Goal: Book appointment/travel/reservation

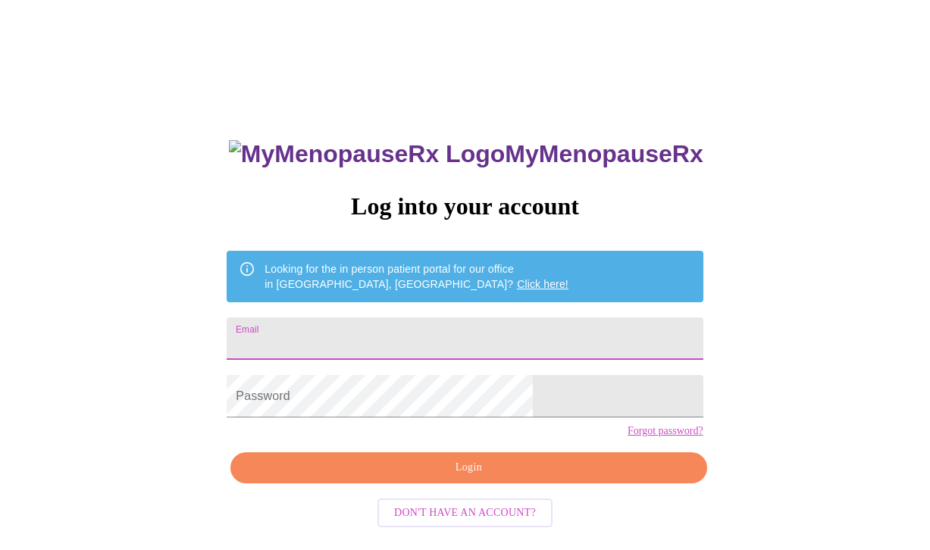
type input "[EMAIL_ADDRESS][DOMAIN_NAME]"
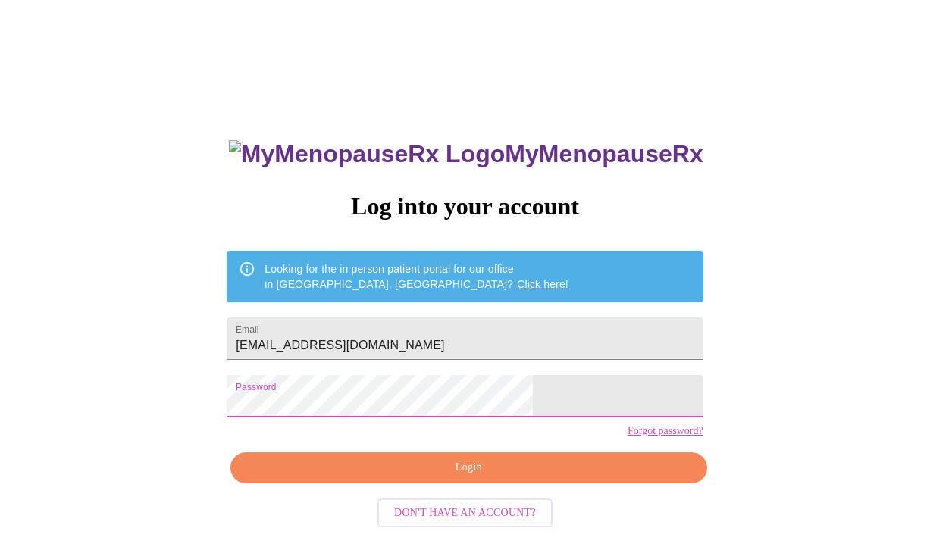
click at [418, 478] on span "Login" at bounding box center [468, 468] width 441 height 19
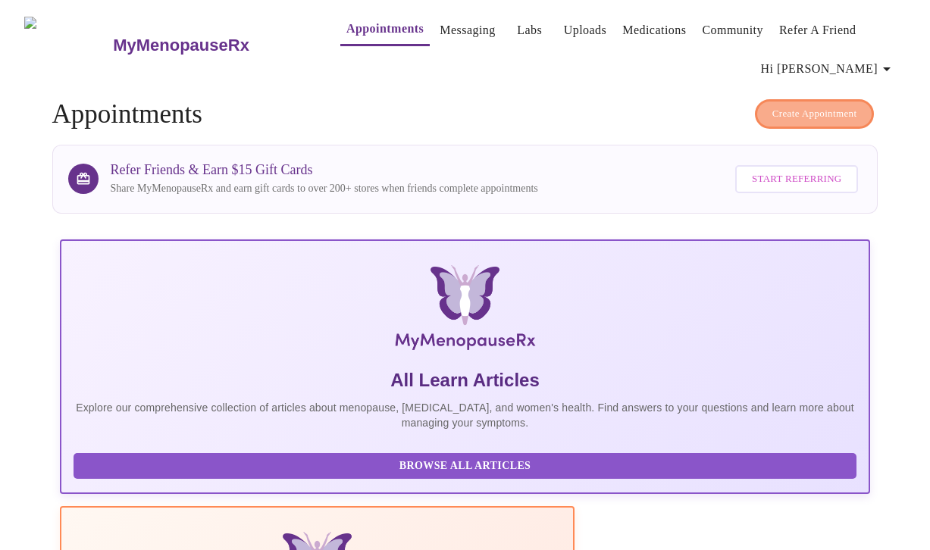
click at [777, 106] on span "Create Appointment" at bounding box center [815, 113] width 85 height 17
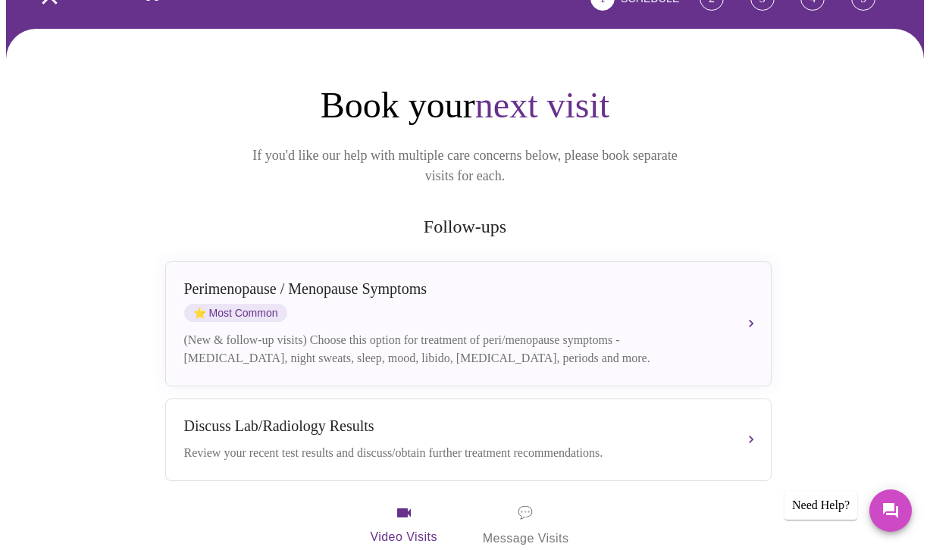
scroll to position [136, 0]
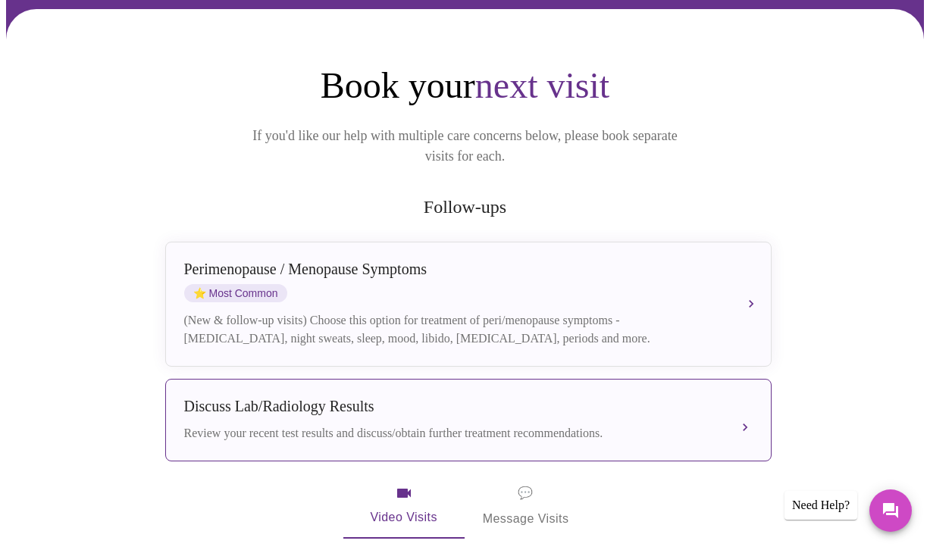
click at [424, 398] on div "Discuss Lab/Radiology Results" at bounding box center [453, 406] width 538 height 17
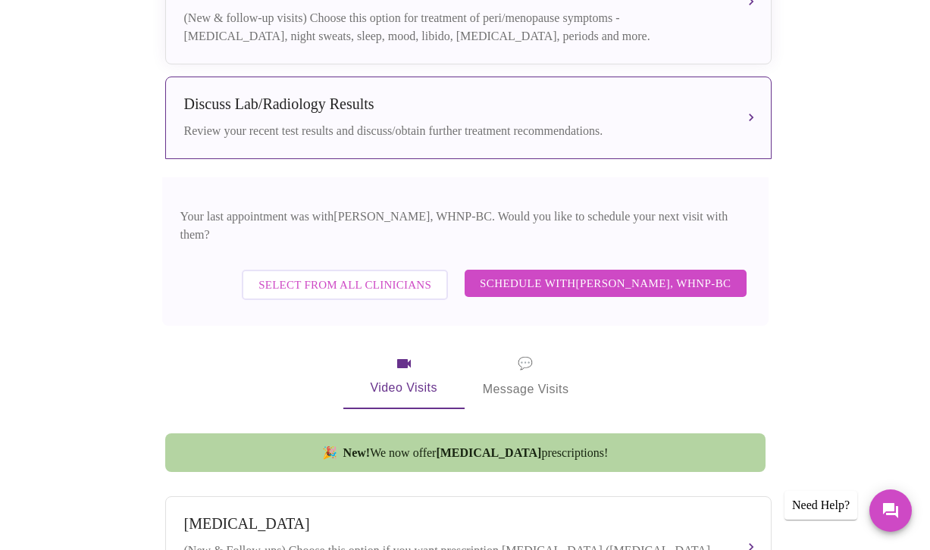
click at [584, 274] on span "Schedule with [PERSON_NAME], WHNP-BC" at bounding box center [606, 284] width 252 height 20
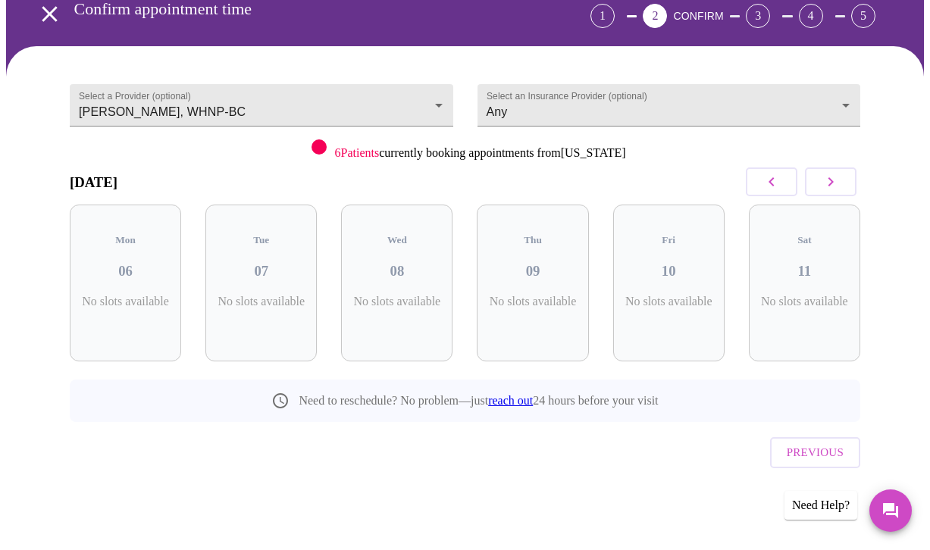
scroll to position [67, 0]
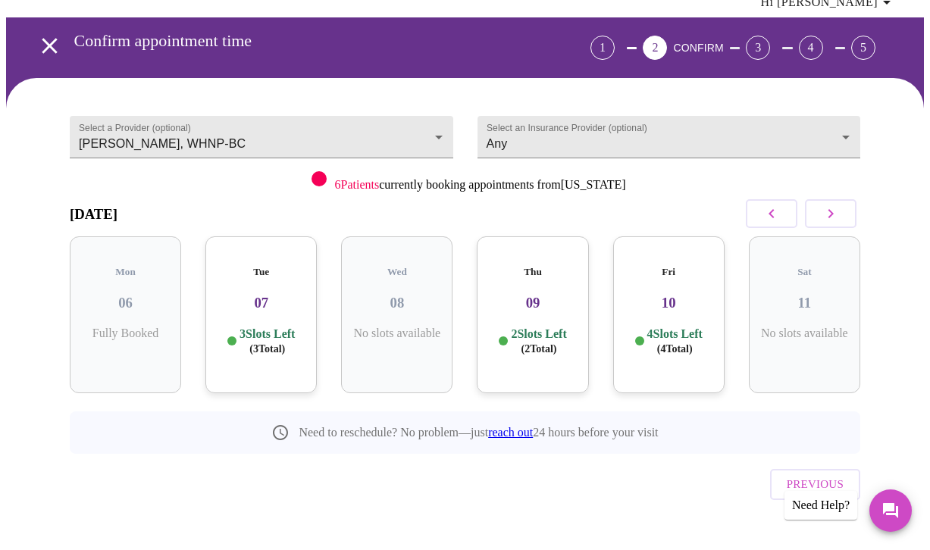
click at [274, 295] on h3 "07" at bounding box center [261, 303] width 87 height 17
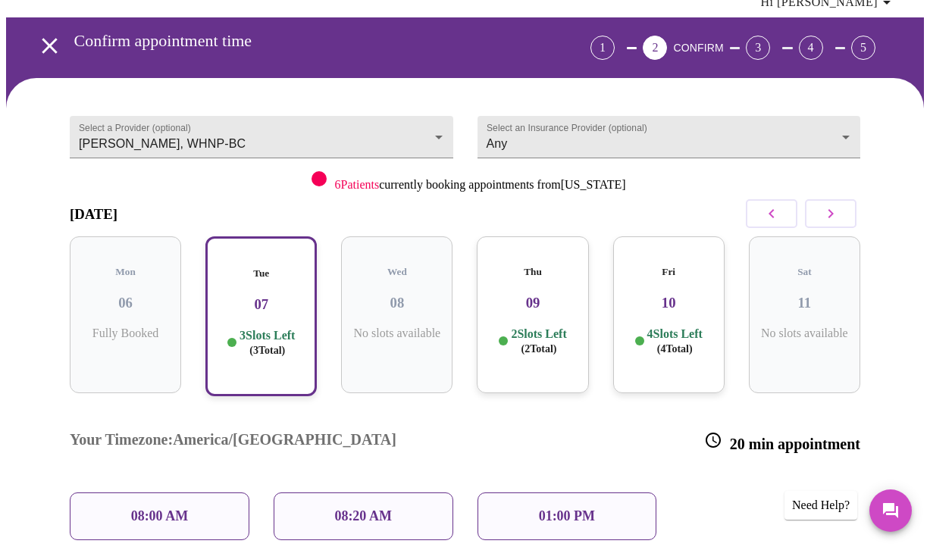
click at [565, 509] on p "01:00 PM" at bounding box center [567, 517] width 56 height 16
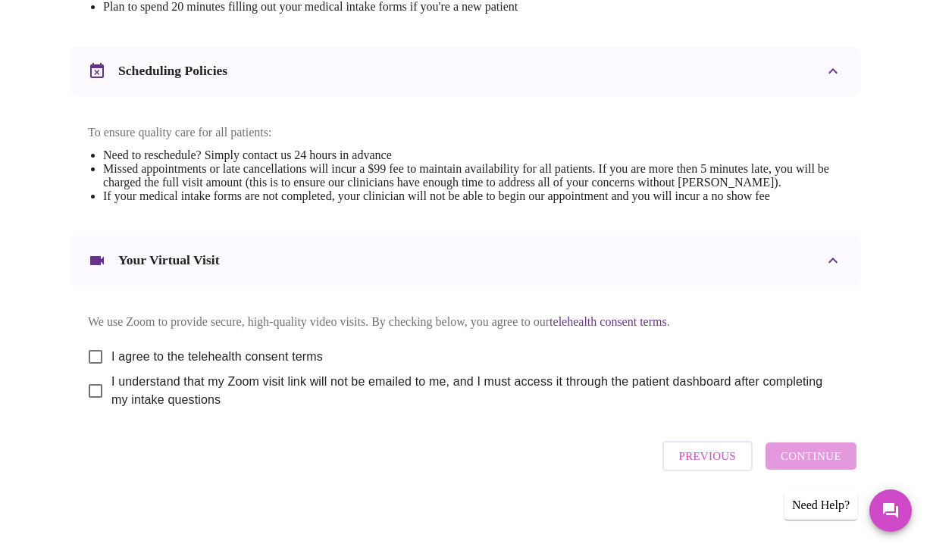
scroll to position [560, 0]
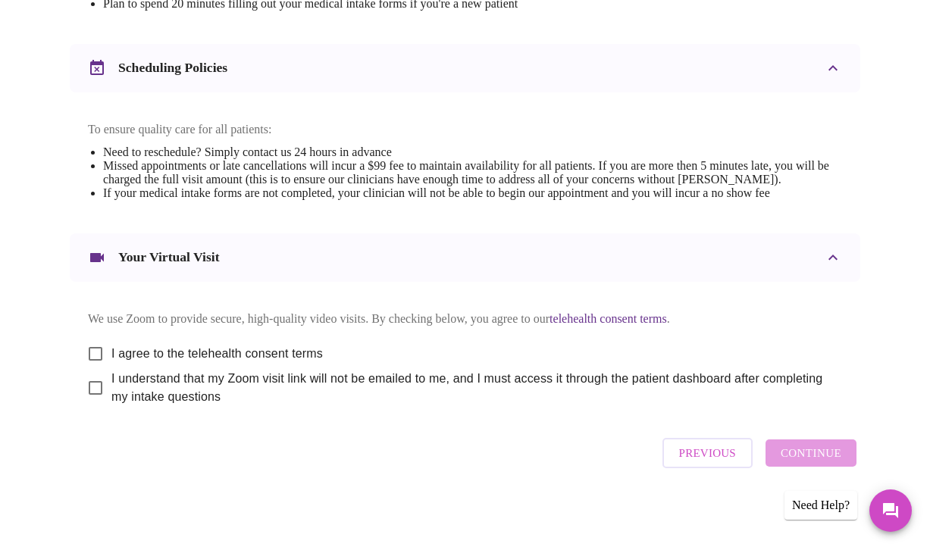
click at [88, 370] on input "I agree to the telehealth consent terms" at bounding box center [96, 354] width 32 height 32
checkbox input "true"
click at [85, 404] on input "I understand that my Zoom visit link will not be emailed to me, and I must acce…" at bounding box center [96, 388] width 32 height 32
checkbox input "true"
click at [816, 460] on span "Continue" at bounding box center [811, 453] width 61 height 20
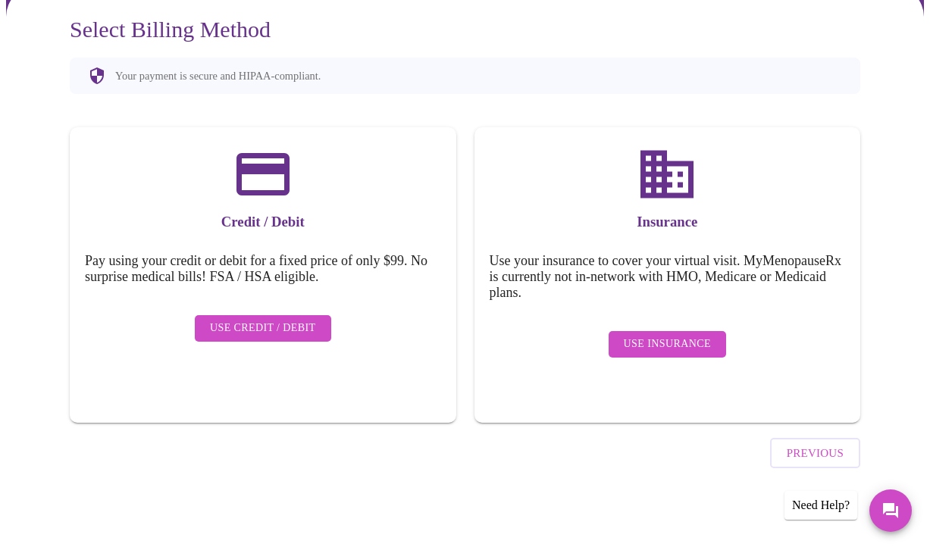
scroll to position [116, 0]
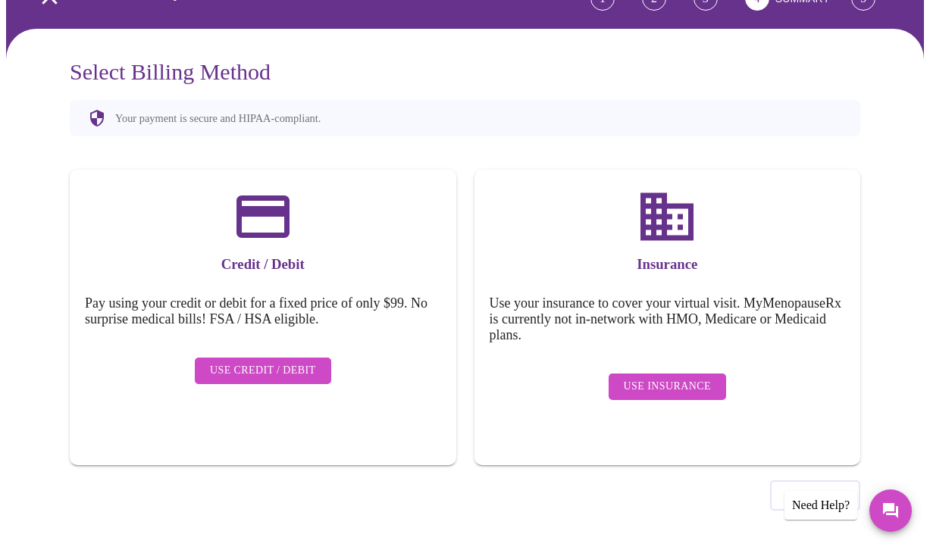
click at [666, 381] on span "Use Insurance" at bounding box center [667, 387] width 87 height 19
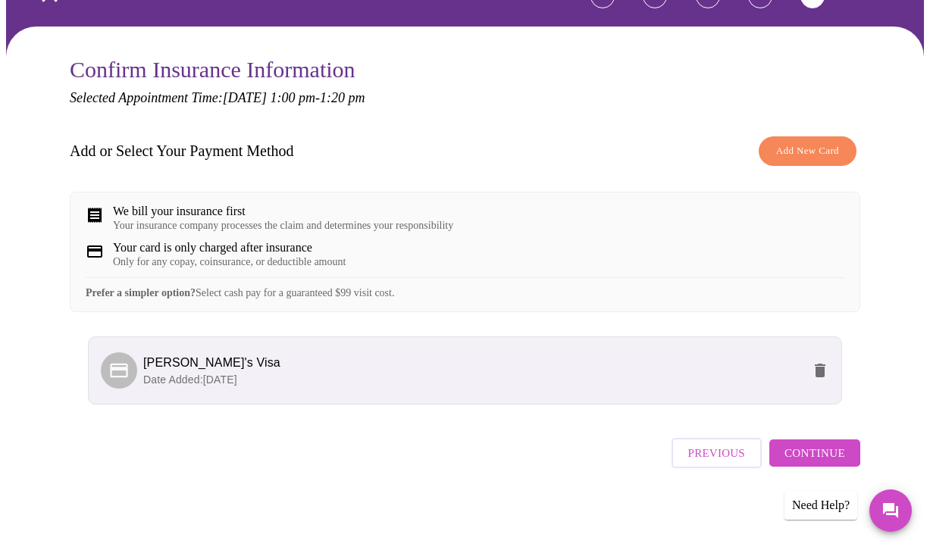
scroll to position [130, 0]
click at [802, 459] on span "Continue" at bounding box center [815, 453] width 61 height 20
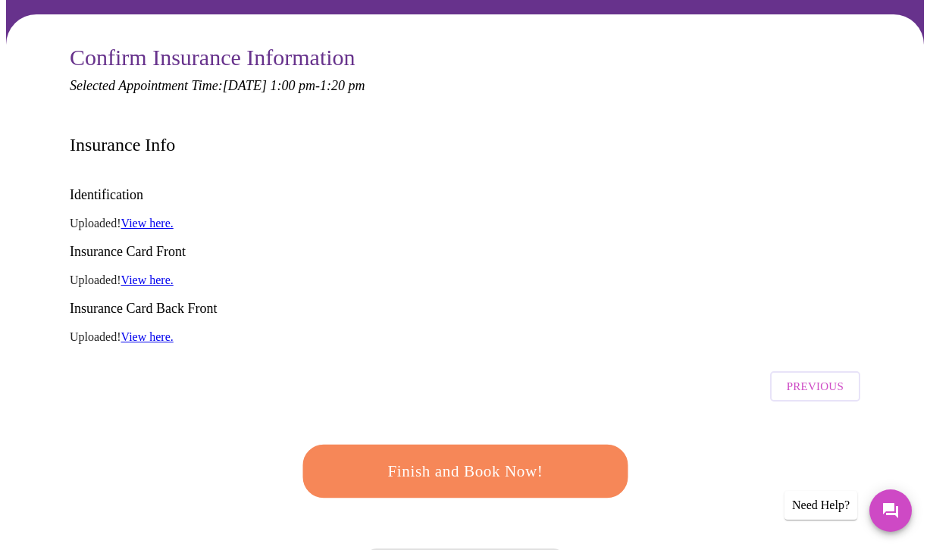
click at [611, 445] on button "Finish and Book Now!" at bounding box center [465, 471] width 327 height 53
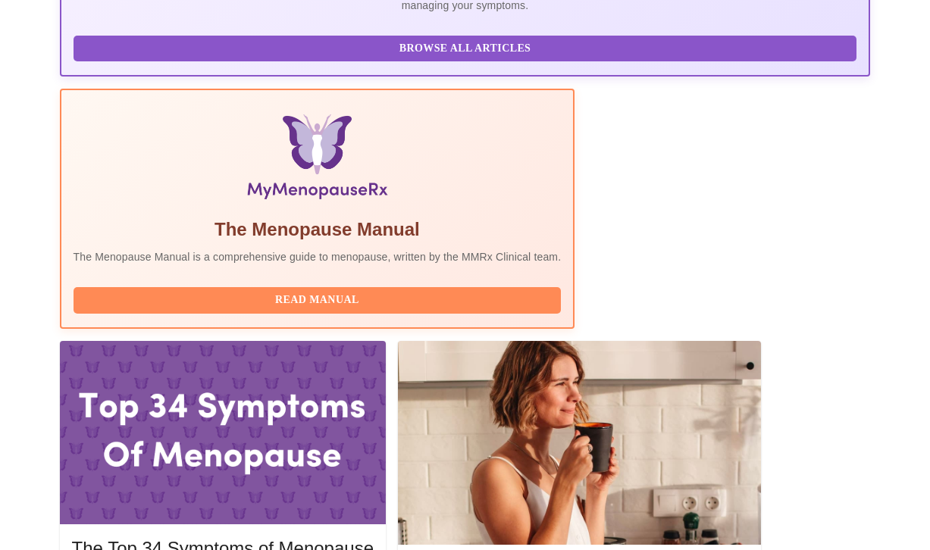
scroll to position [418, 0]
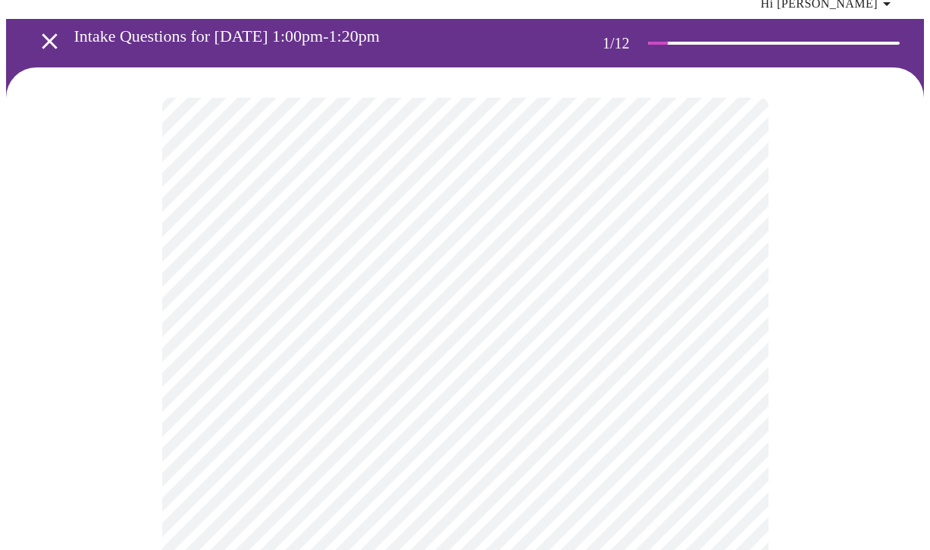
scroll to position [67, 0]
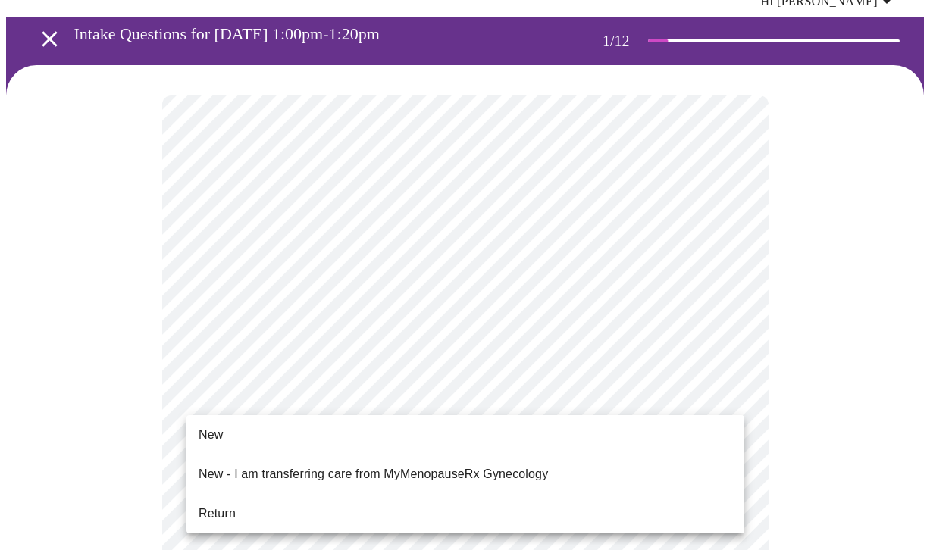
click at [330, 500] on li "Return" at bounding box center [465, 513] width 558 height 27
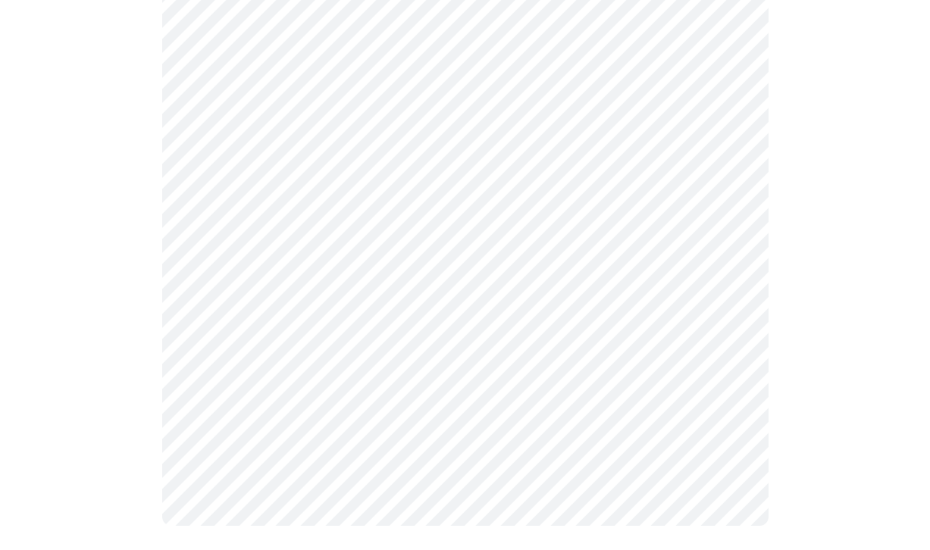
scroll to position [0, 0]
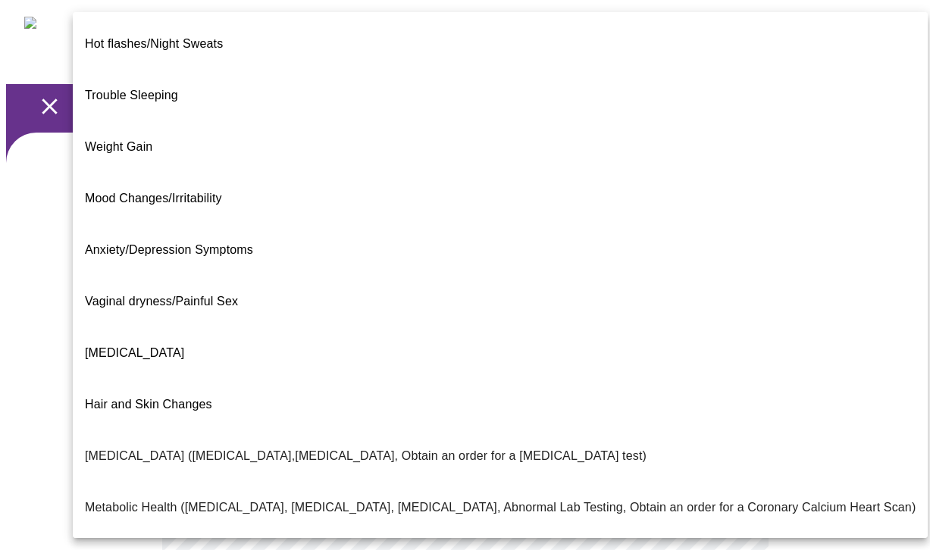
click at [669, 338] on body "MyMenopauseRx Appointments Messaging Labs Uploads Medications Community Refer a…" at bounding box center [465, 471] width 918 height 930
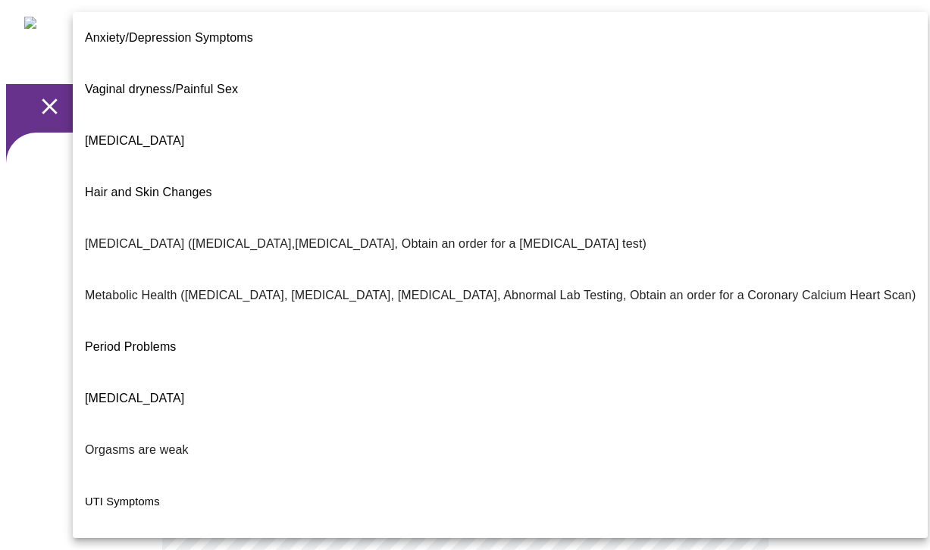
scroll to position [235, 0]
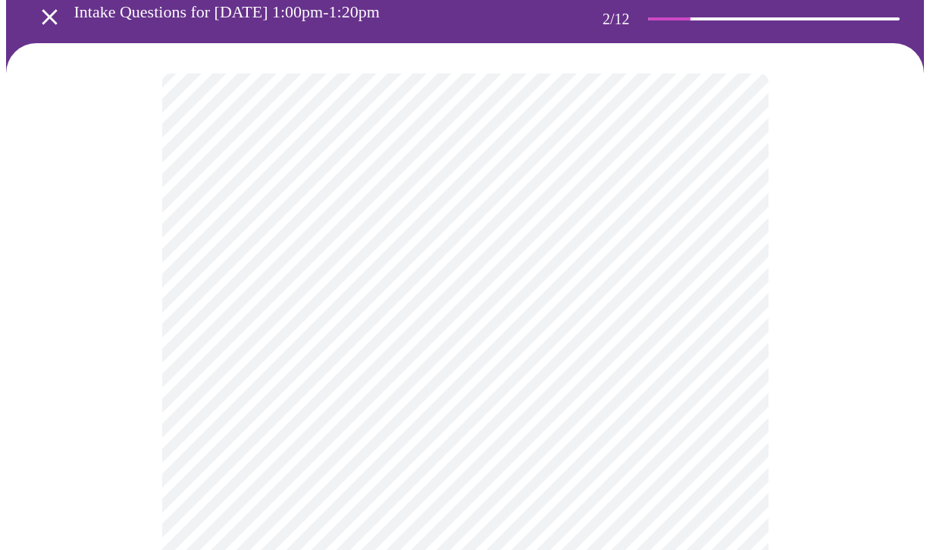
scroll to position [92, 0]
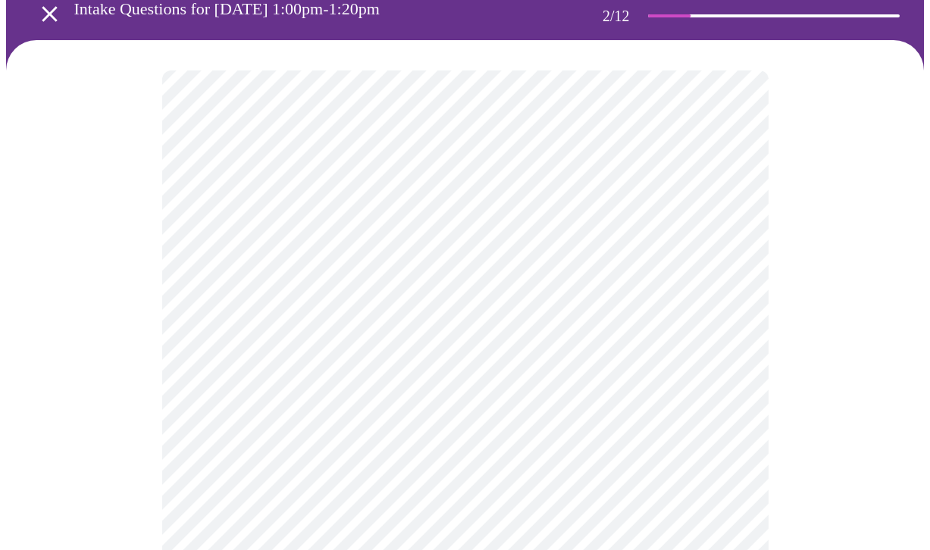
click at [264, 390] on body "MyMenopauseRx Appointments Messaging Labs Uploads Medications Community Refer a…" at bounding box center [465, 375] width 918 height 922
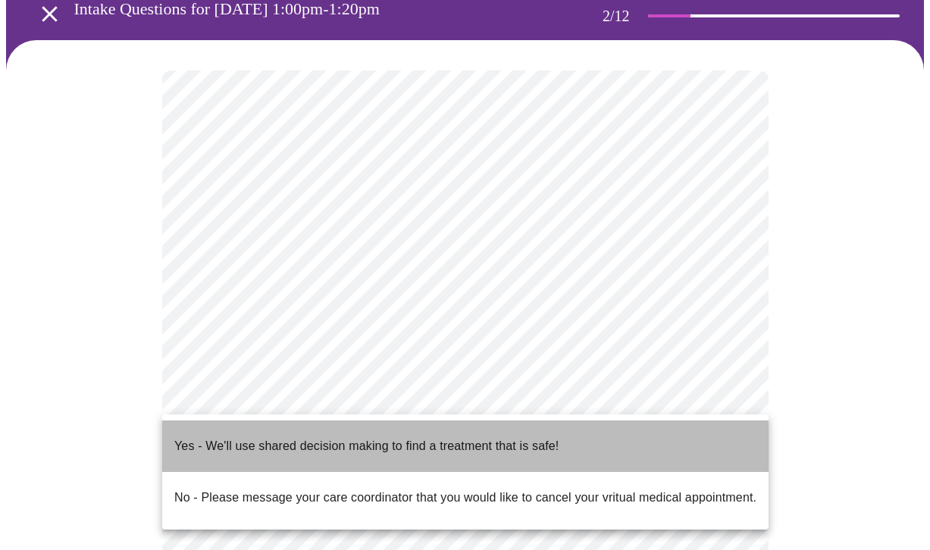
click at [249, 425] on li "Yes - We'll use shared decision making to find a treatment that is safe!" at bounding box center [465, 447] width 606 height 52
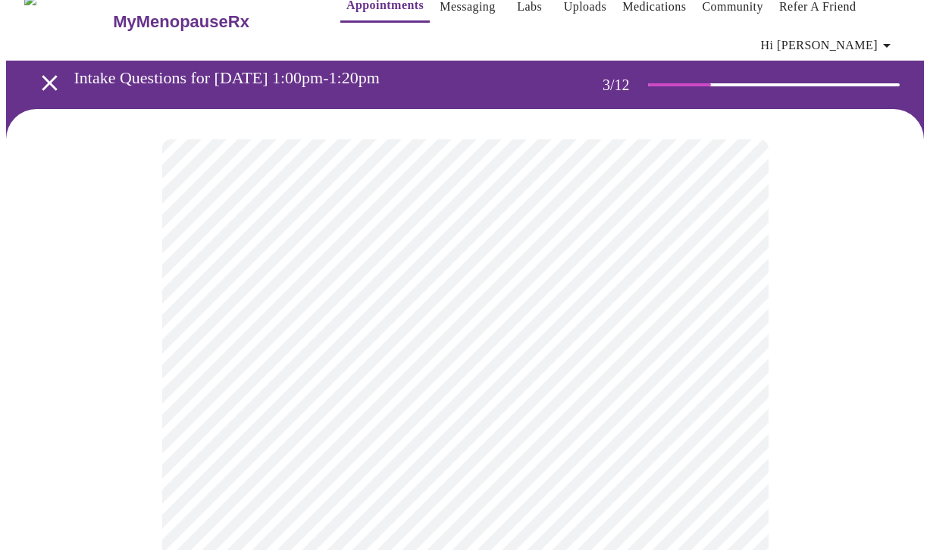
scroll to position [27, 0]
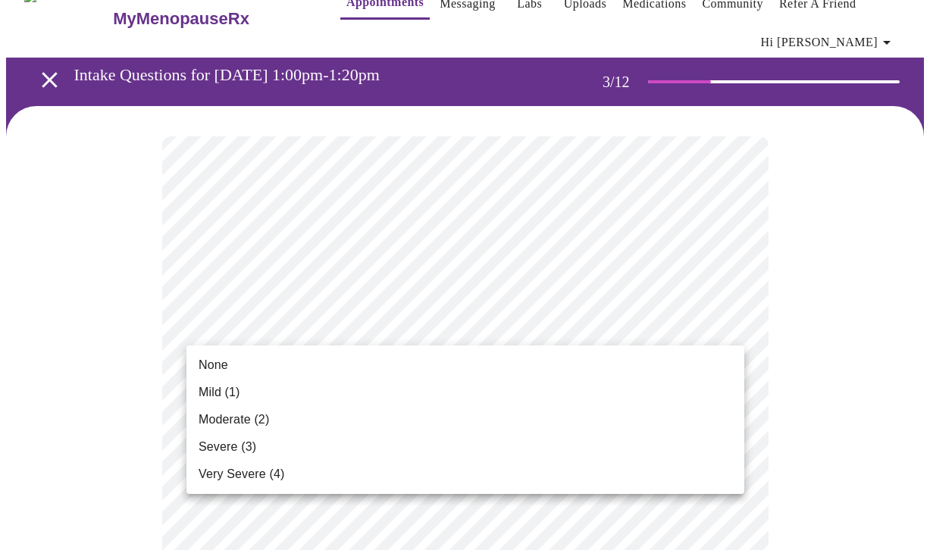
click at [435, 417] on li "Moderate (2)" at bounding box center [465, 419] width 558 height 27
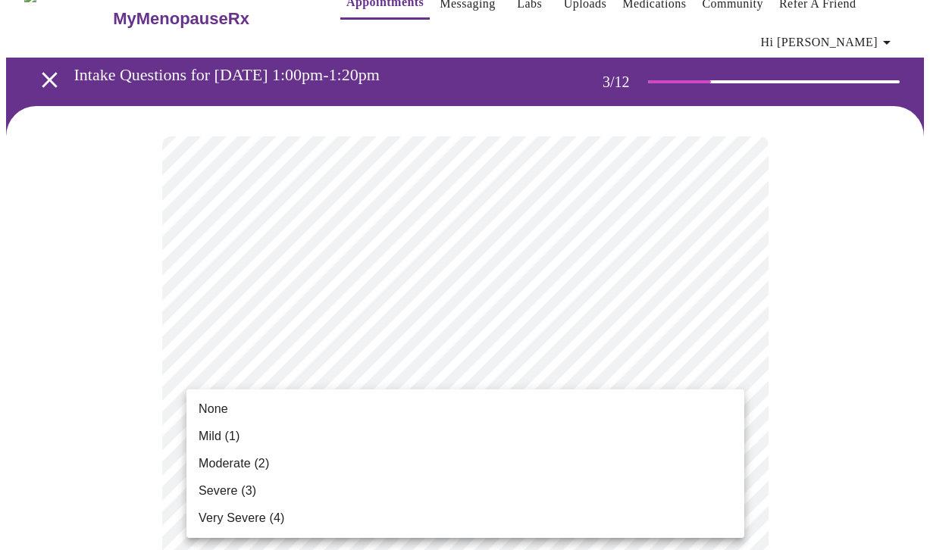
click at [421, 439] on li "Mild (1)" at bounding box center [465, 436] width 558 height 27
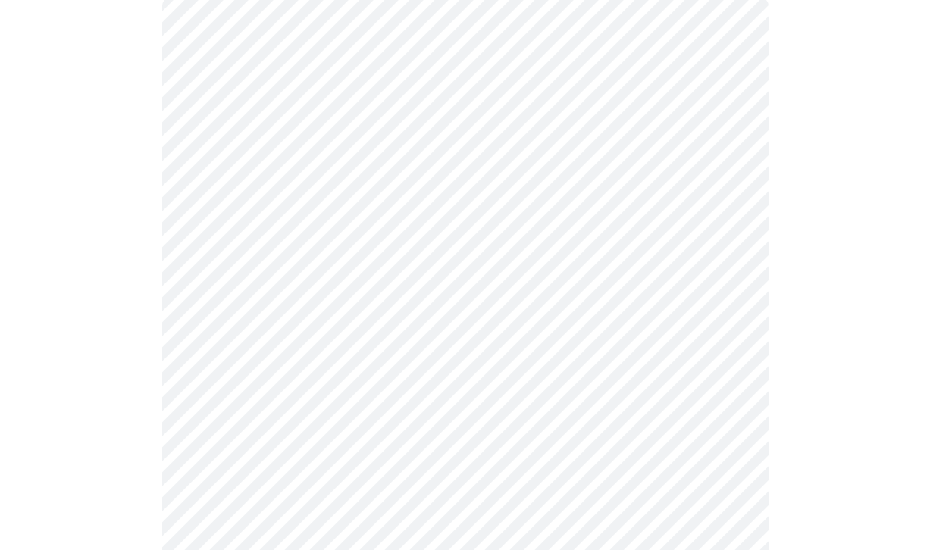
scroll to position [171, 0]
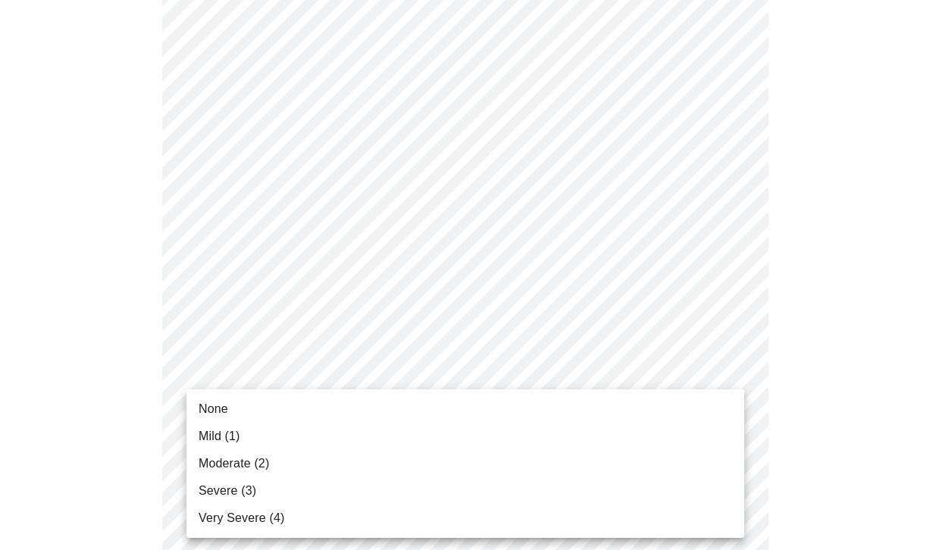
click at [409, 455] on li "Moderate (2)" at bounding box center [465, 463] width 558 height 27
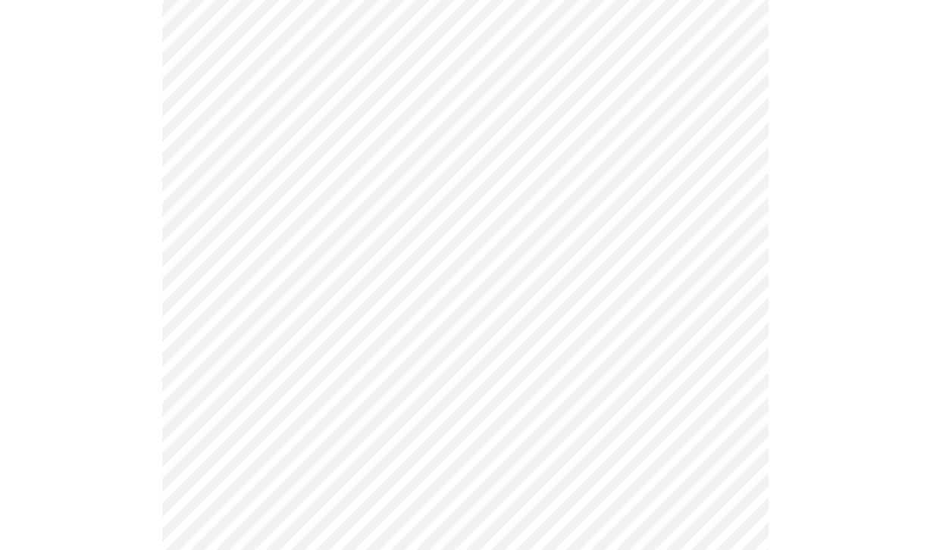
scroll to position [339, 0]
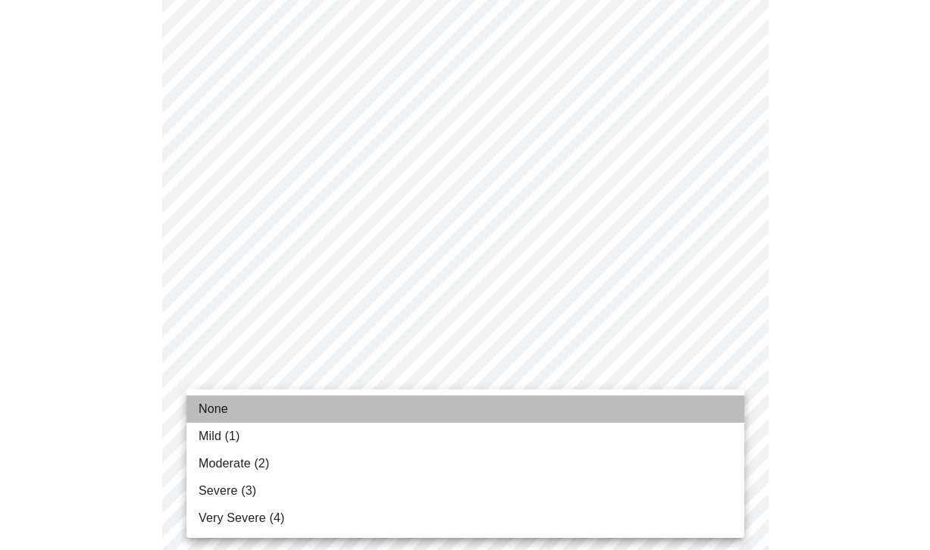
click at [407, 412] on li "None" at bounding box center [465, 409] width 558 height 27
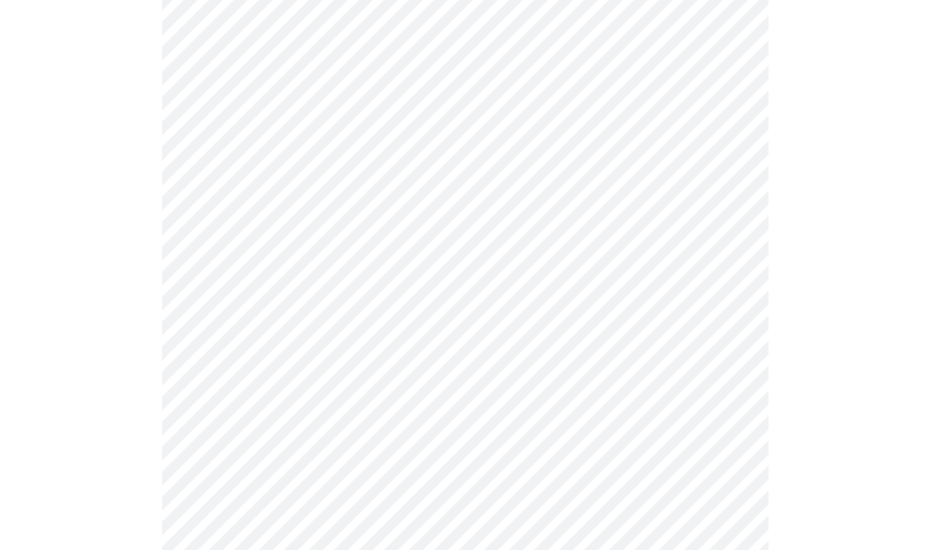
scroll to position [387, 0]
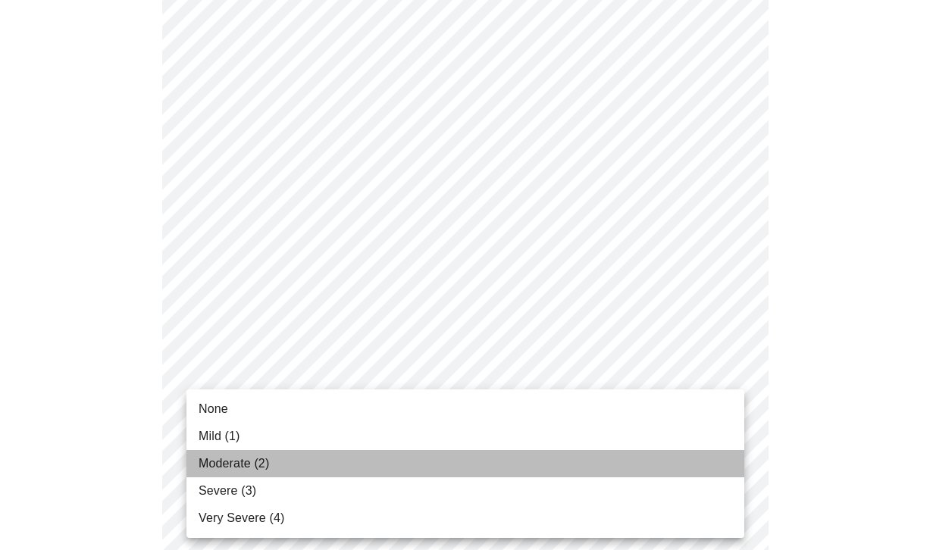
click at [353, 474] on li "Moderate (2)" at bounding box center [465, 463] width 558 height 27
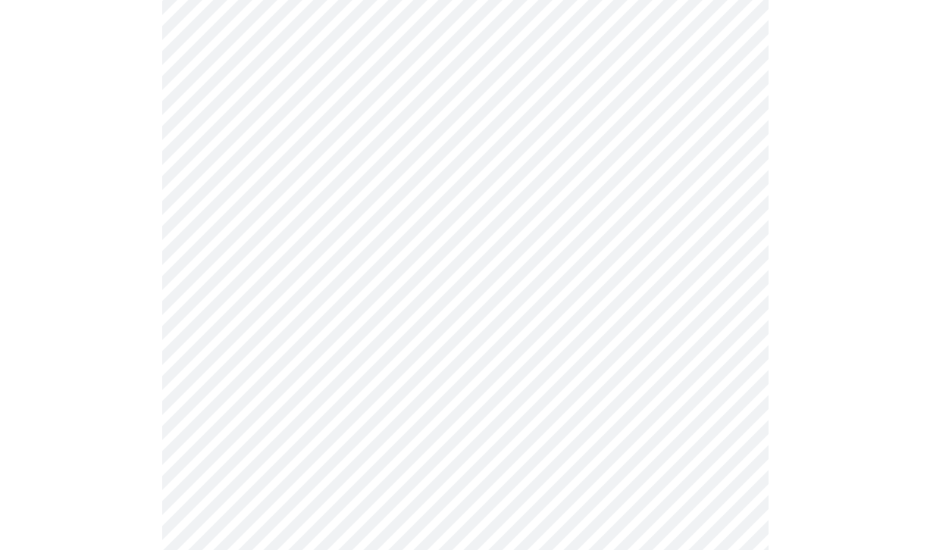
scroll to position [509, 0]
click at [376, 404] on body "MyMenopauseRx Appointments Messaging Labs Uploads Medications Community Refer a…" at bounding box center [465, 460] width 918 height 1927
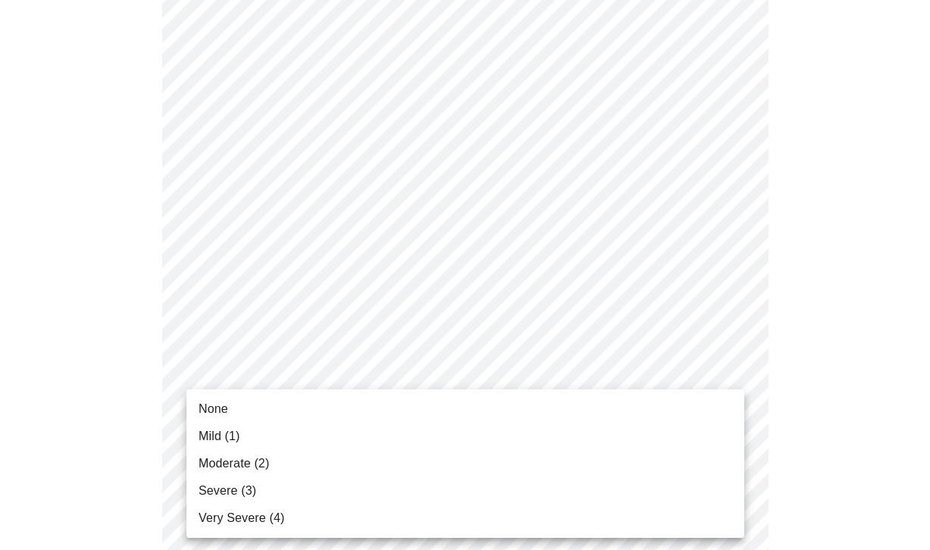
click at [343, 471] on li "Moderate (2)" at bounding box center [465, 463] width 558 height 27
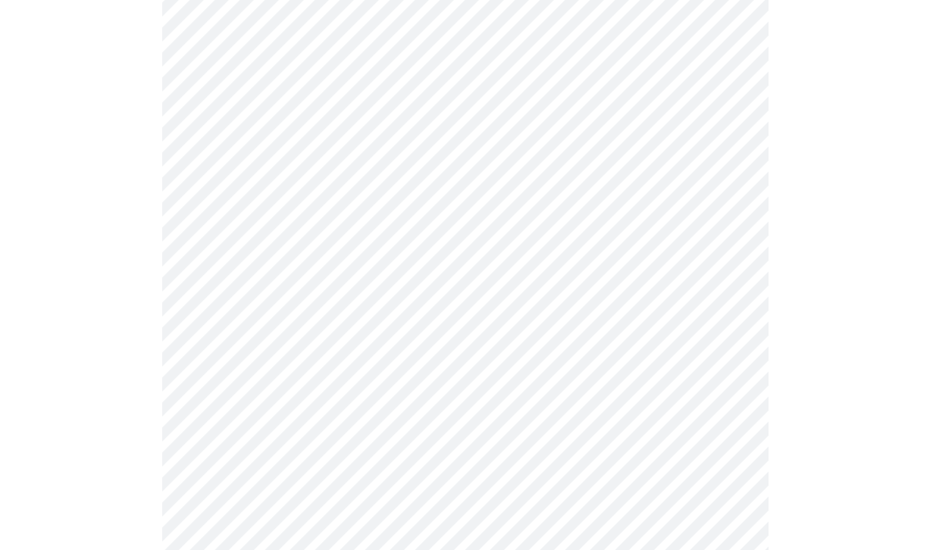
scroll to position [652, 0]
click at [377, 373] on body "MyMenopauseRx Appointments Messaging Labs Uploads Medications Community Refer a…" at bounding box center [465, 307] width 918 height 1907
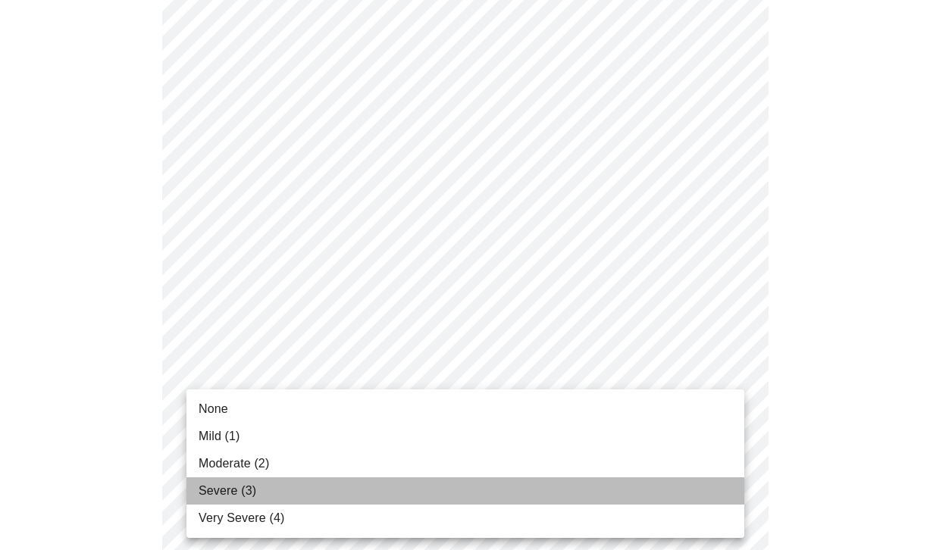
click at [330, 479] on li "Severe (3)" at bounding box center [465, 491] width 558 height 27
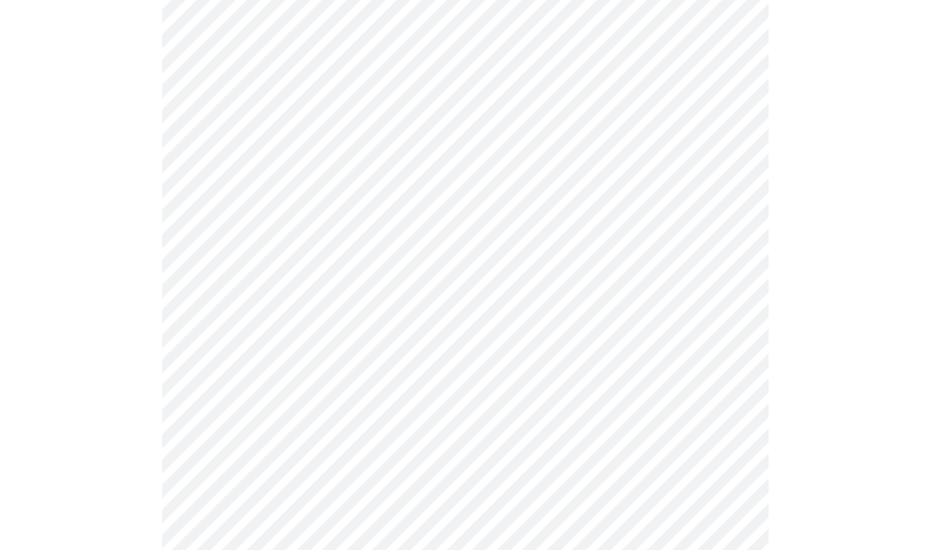
scroll to position [848, 0]
click at [402, 293] on body "MyMenopauseRx Appointments Messaging Labs Uploads Medications Community Refer a…" at bounding box center [465, 101] width 918 height 1886
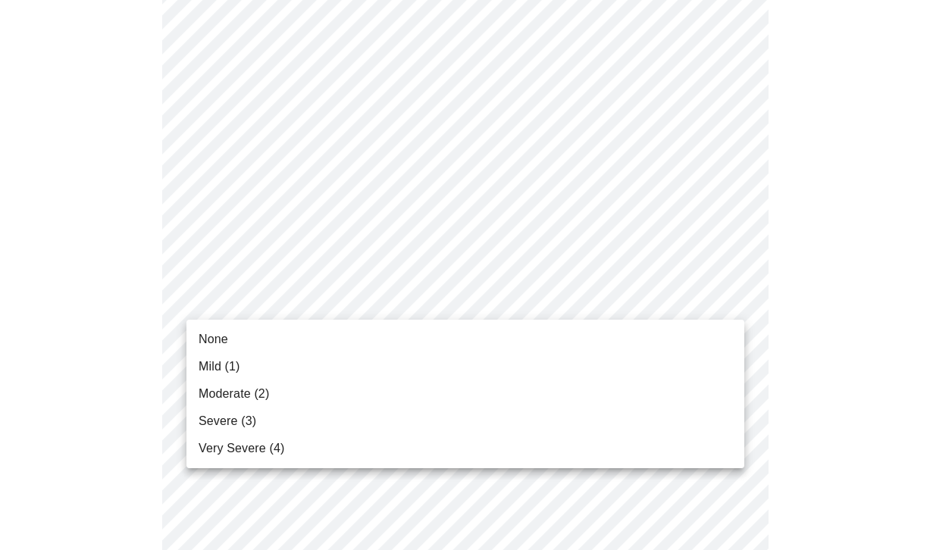
click at [348, 364] on li "Mild (1)" at bounding box center [465, 366] width 558 height 27
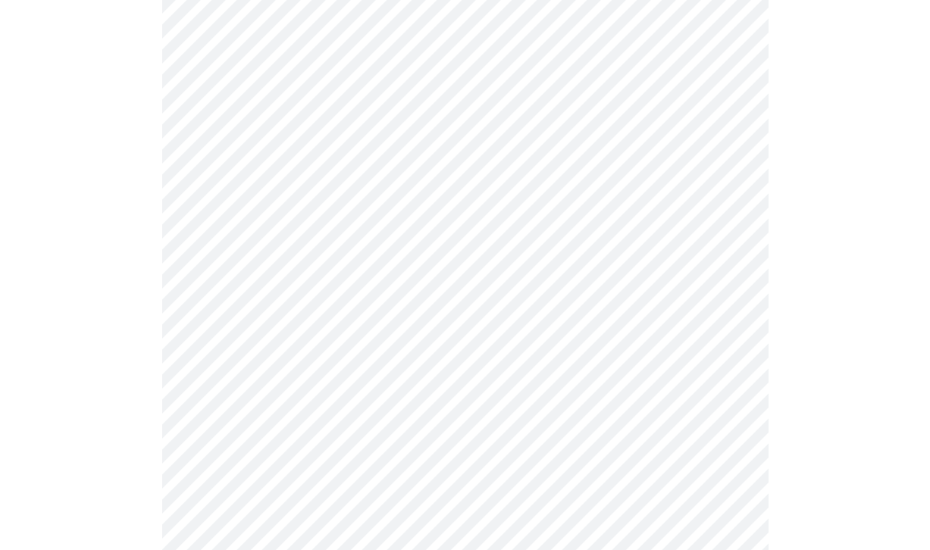
scroll to position [892, 0]
click at [346, 372] on body "MyMenopauseRx Appointments Messaging Labs Uploads Medications Community Refer a…" at bounding box center [465, 48] width 918 height 1866
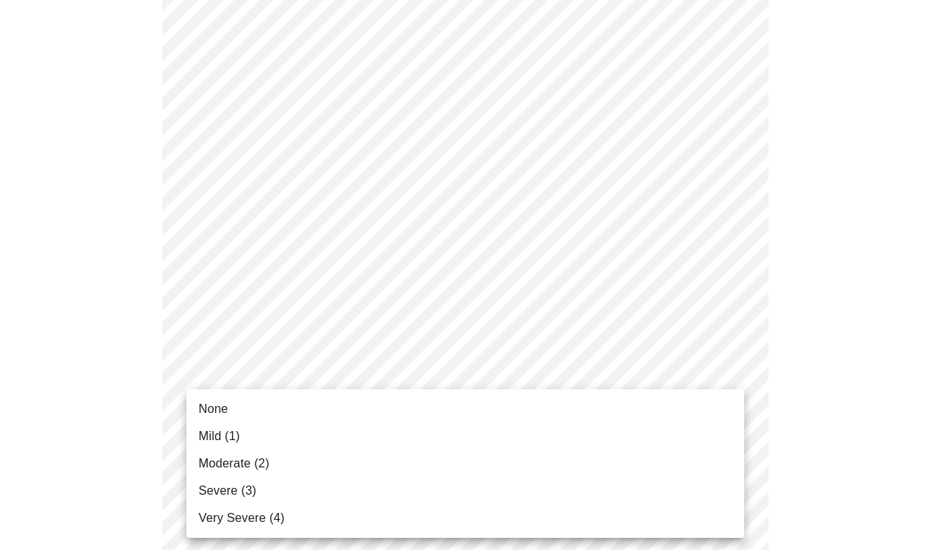
click at [324, 405] on li "None" at bounding box center [465, 409] width 558 height 27
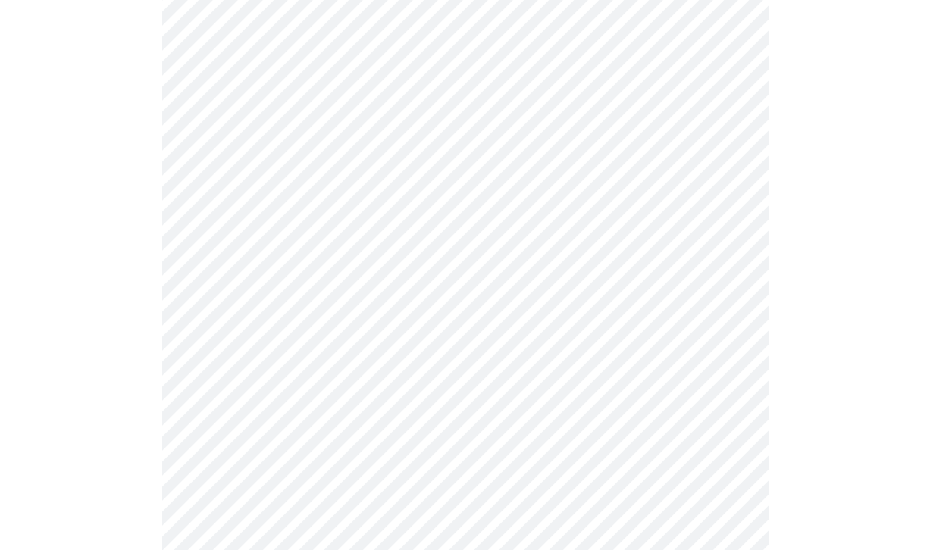
scroll to position [1007, 0]
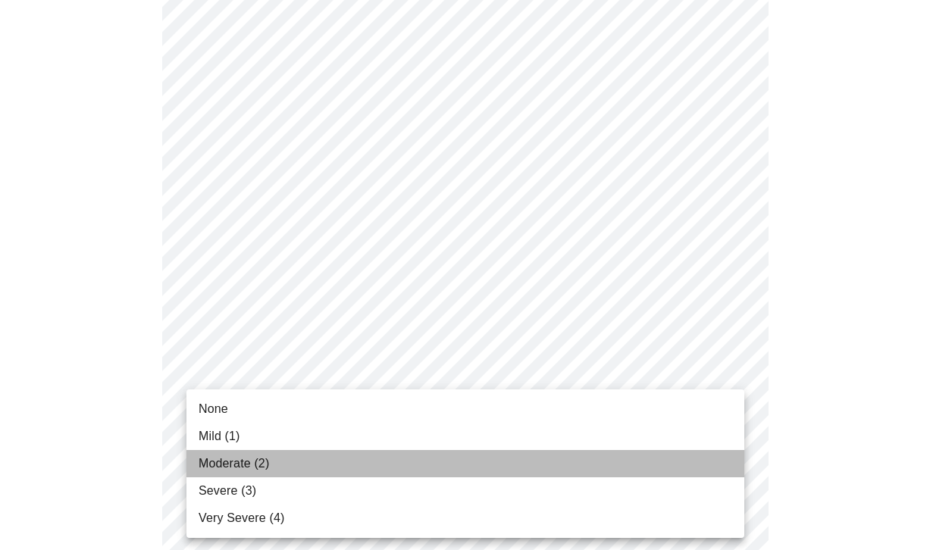
click at [302, 455] on li "Moderate (2)" at bounding box center [465, 463] width 558 height 27
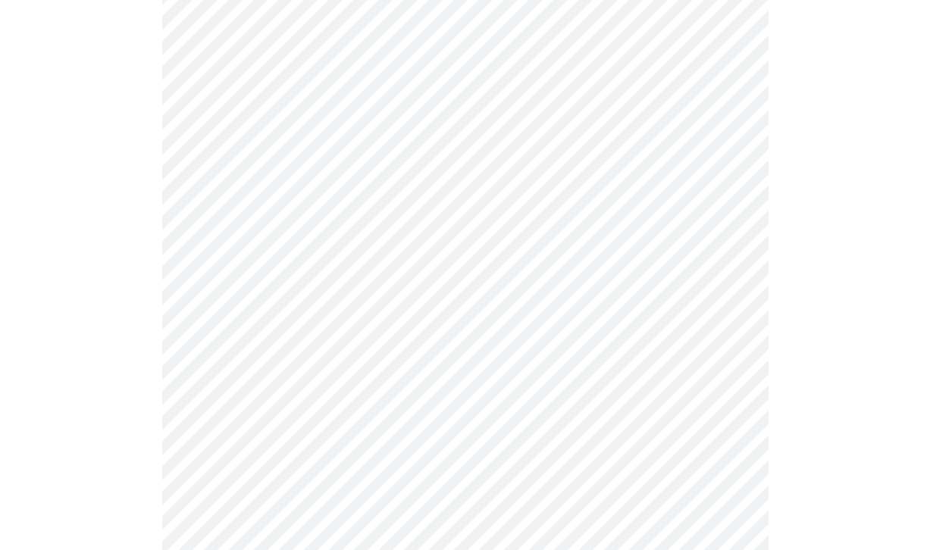
scroll to position [1118, 0]
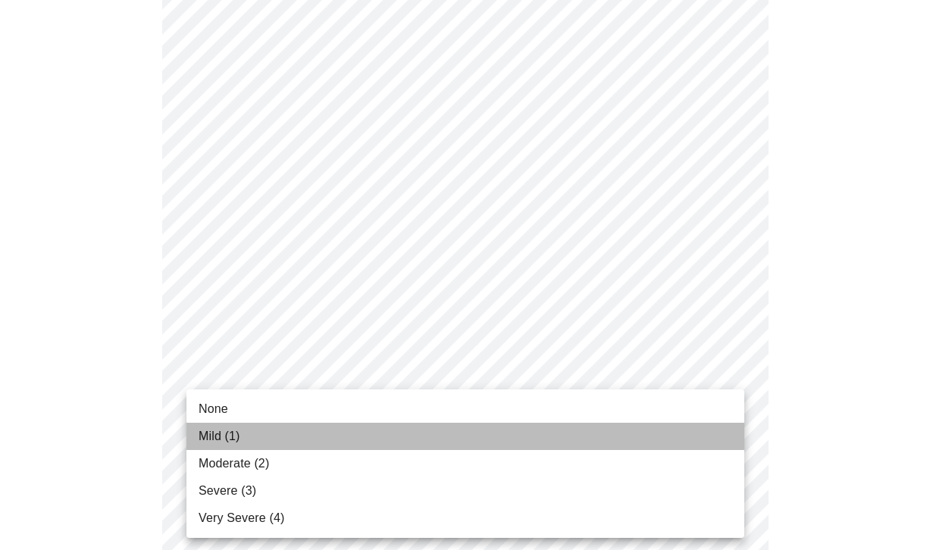
click at [302, 434] on li "Mild (1)" at bounding box center [465, 436] width 558 height 27
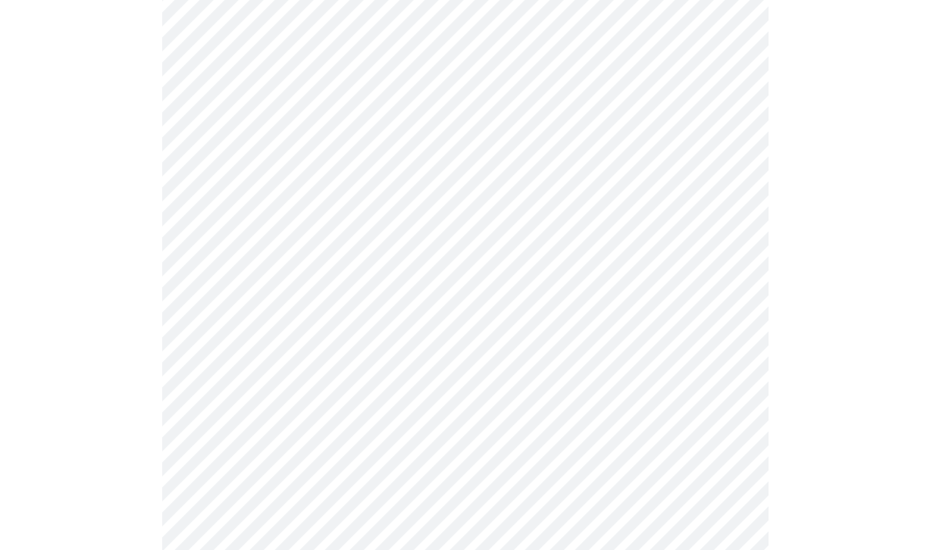
scroll to position [803, 0]
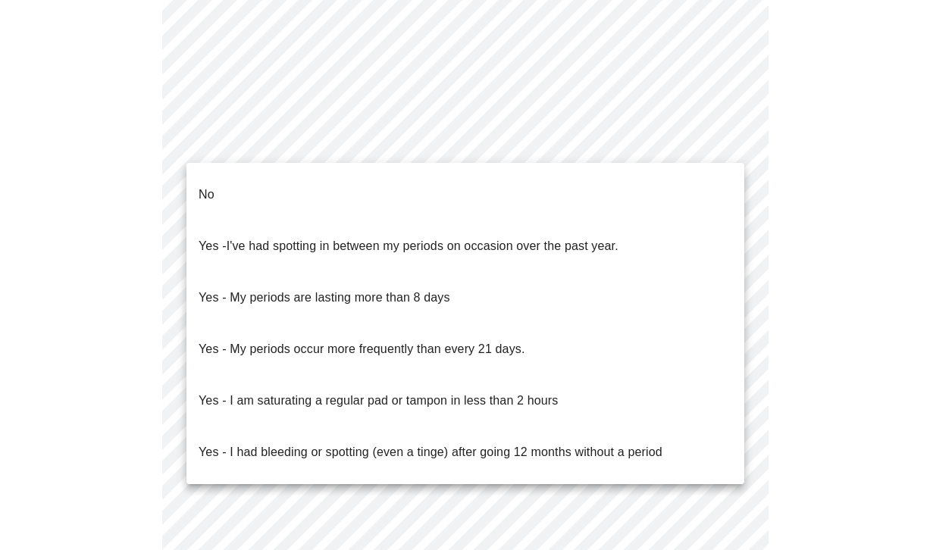
drag, startPoint x: 311, startPoint y: 184, endPoint x: 310, endPoint y: 234, distance: 50.0
click at [311, 234] on ul "No Yes - I've had spotting in between my periods on occasion over the past year…" at bounding box center [465, 323] width 558 height 321
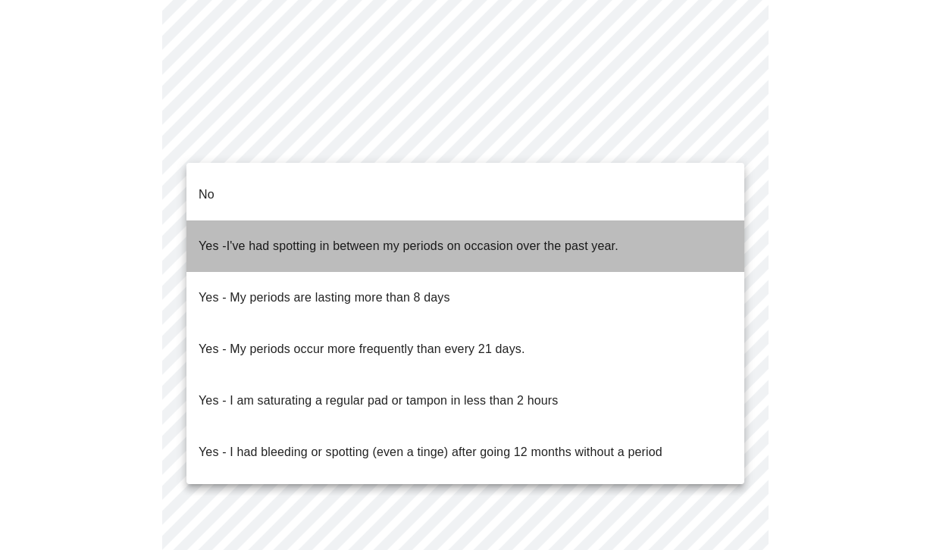
click at [310, 237] on p "Yes - I've had spotting in between my periods on occasion over the past year." at bounding box center [409, 246] width 420 height 18
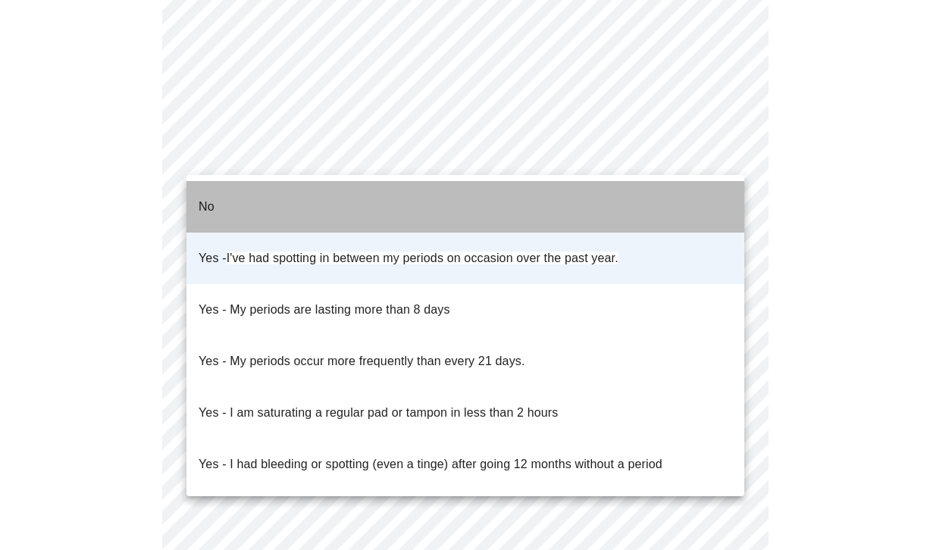
click at [297, 202] on li "No" at bounding box center [465, 207] width 558 height 52
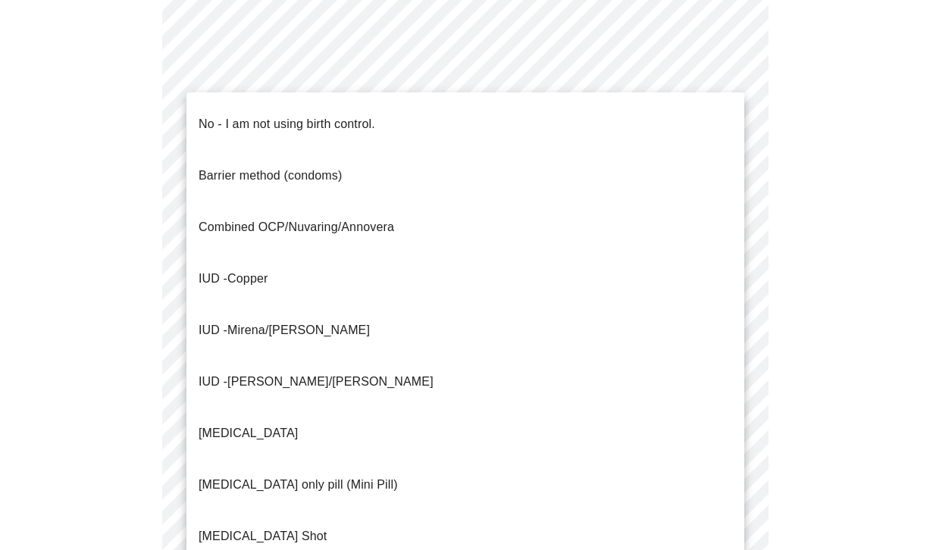
click at [300, 167] on span "Barrier method (condoms)" at bounding box center [270, 176] width 143 height 42
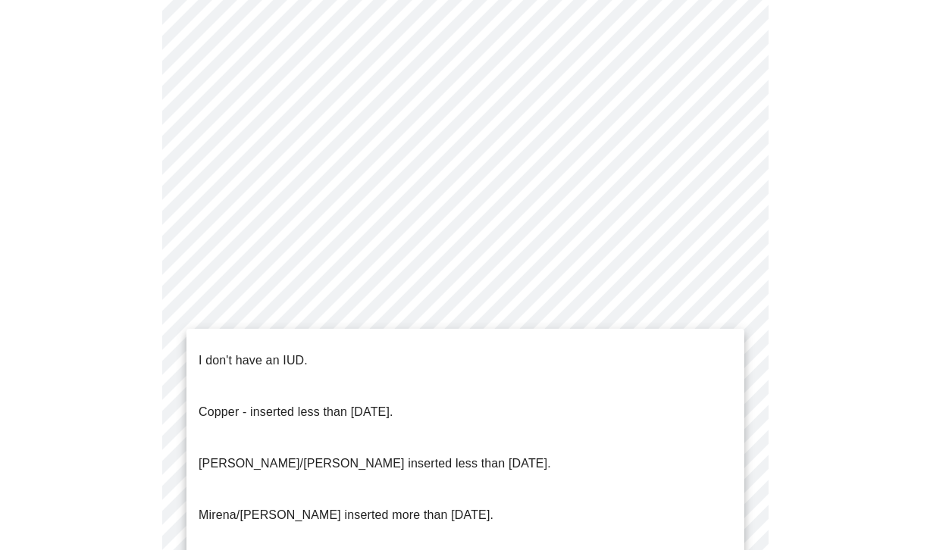
click at [259, 352] on p "I don't have an IUD." at bounding box center [253, 361] width 109 height 18
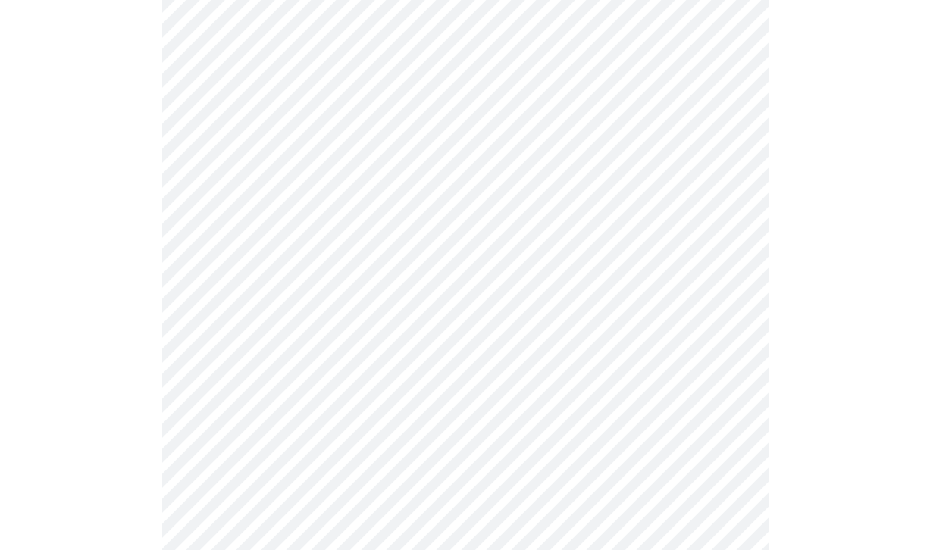
scroll to position [867, 0]
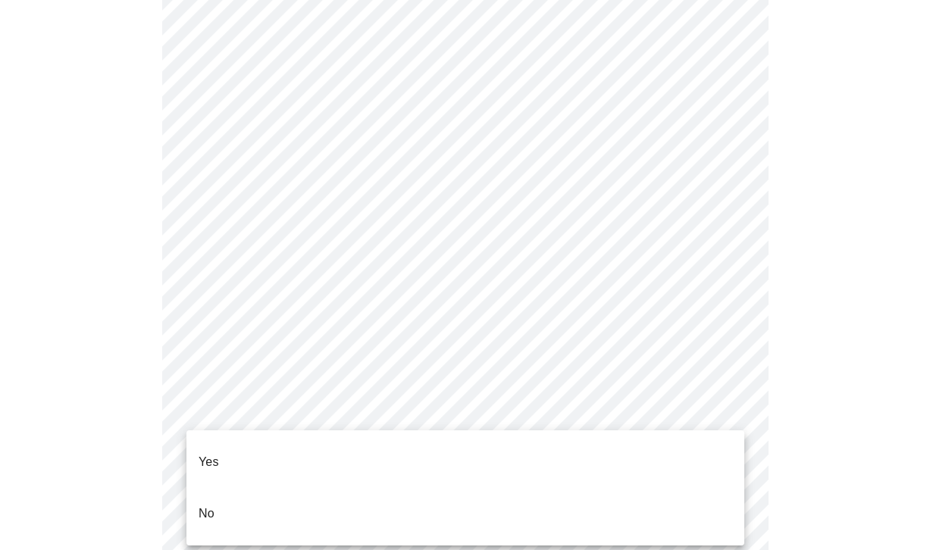
click at [248, 441] on li "Yes" at bounding box center [465, 463] width 558 height 52
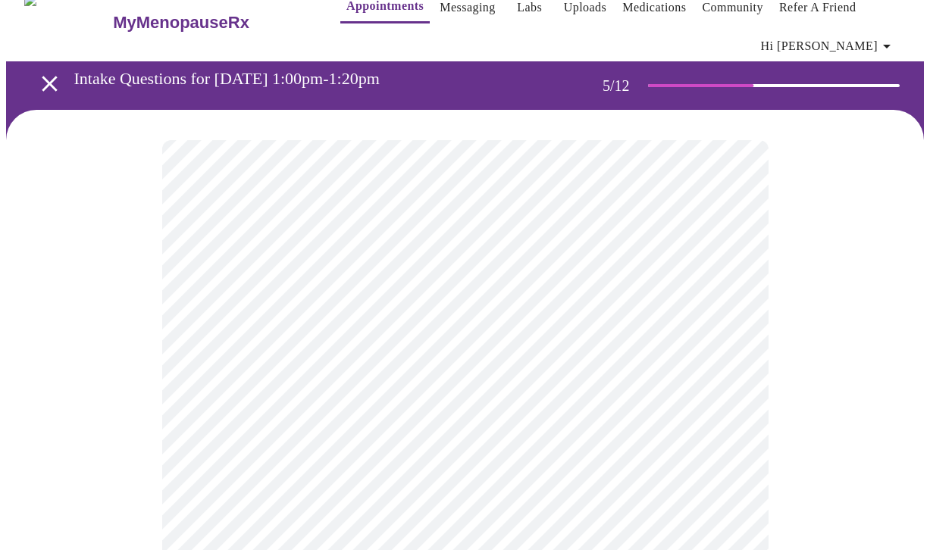
scroll to position [25, 0]
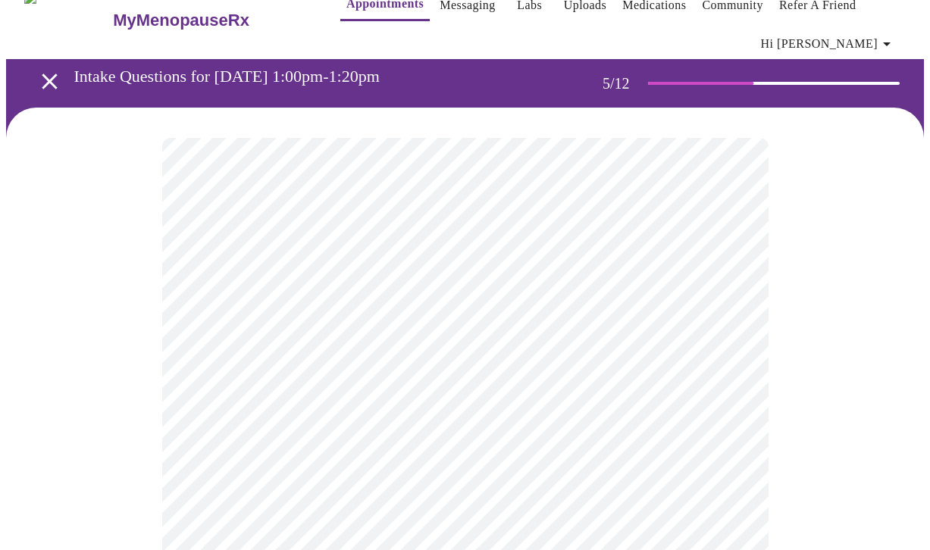
click at [519, 411] on body "MyMenopauseRx Appointments Messaging Labs Uploads Medications Community Refer a…" at bounding box center [465, 547] width 918 height 1133
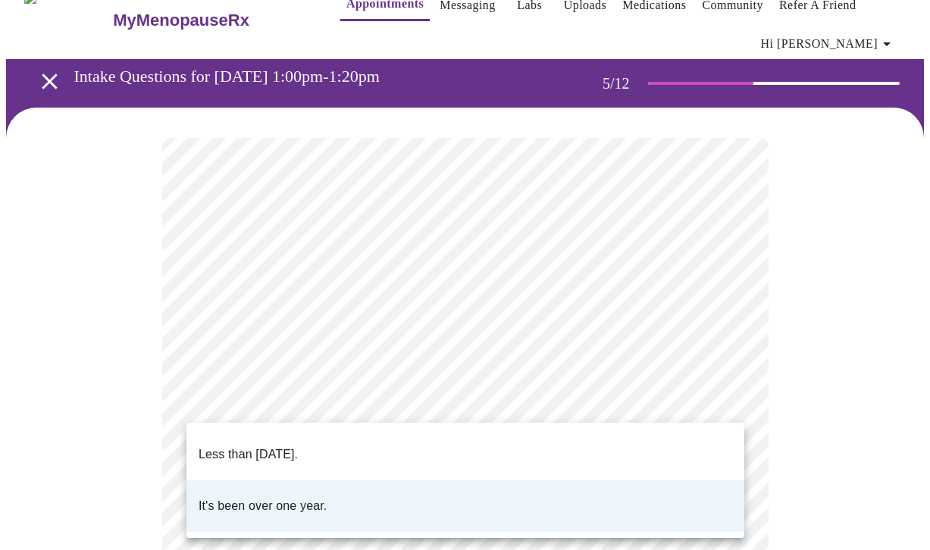
click at [469, 454] on li "Less than [DATE]." at bounding box center [465, 455] width 558 height 52
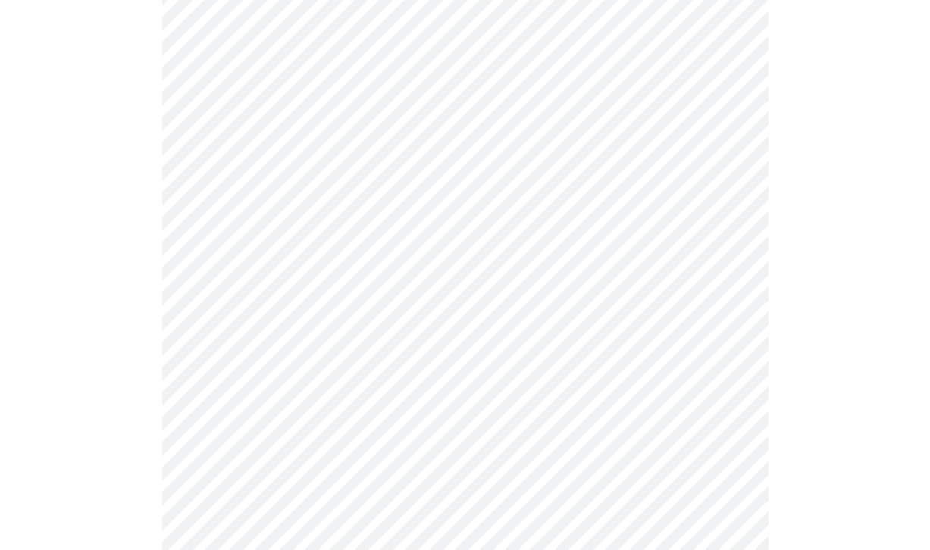
scroll to position [3858, 0]
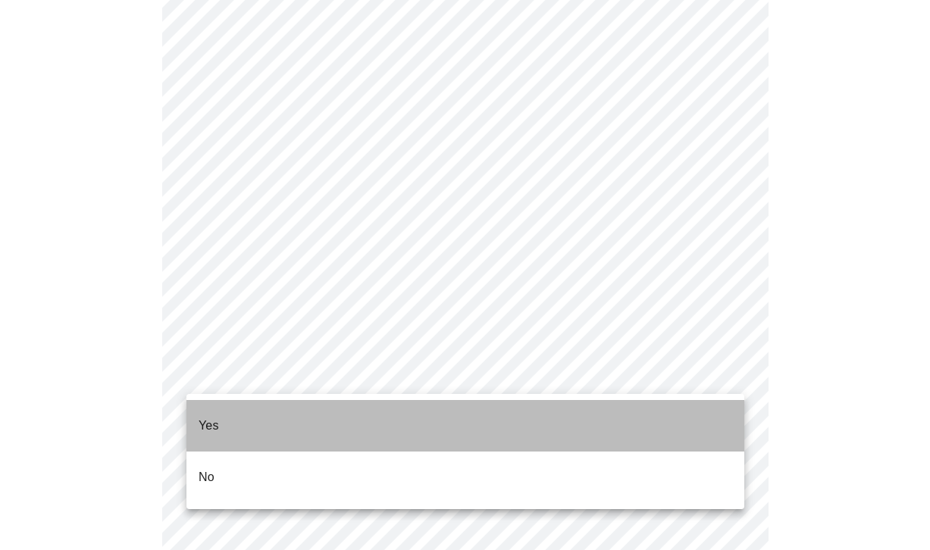
click at [266, 406] on li "Yes" at bounding box center [465, 426] width 558 height 52
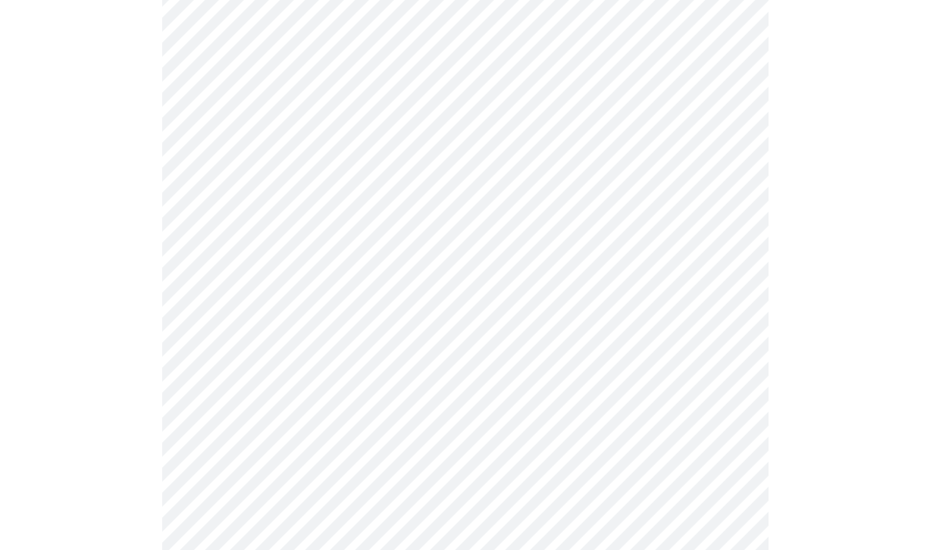
scroll to position [1374, 0]
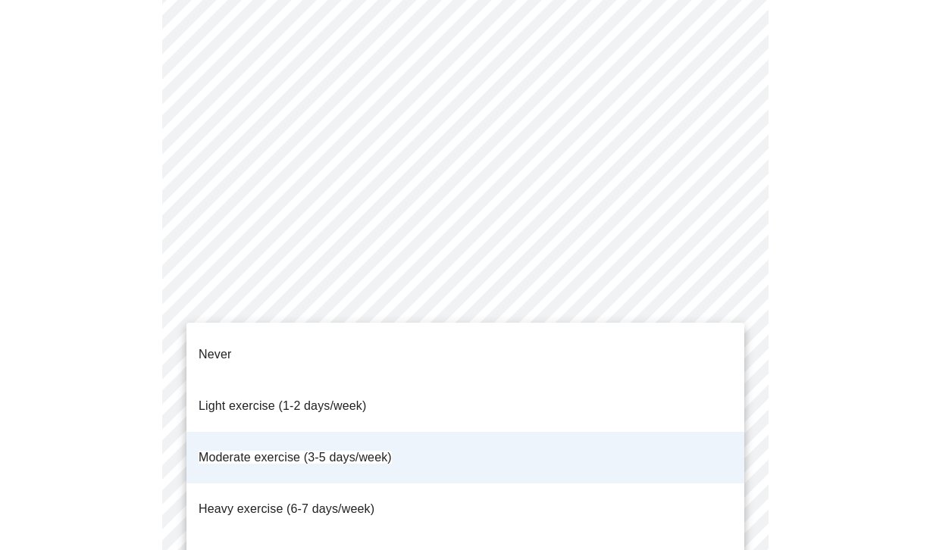
click at [94, 299] on div at bounding box center [465, 275] width 930 height 550
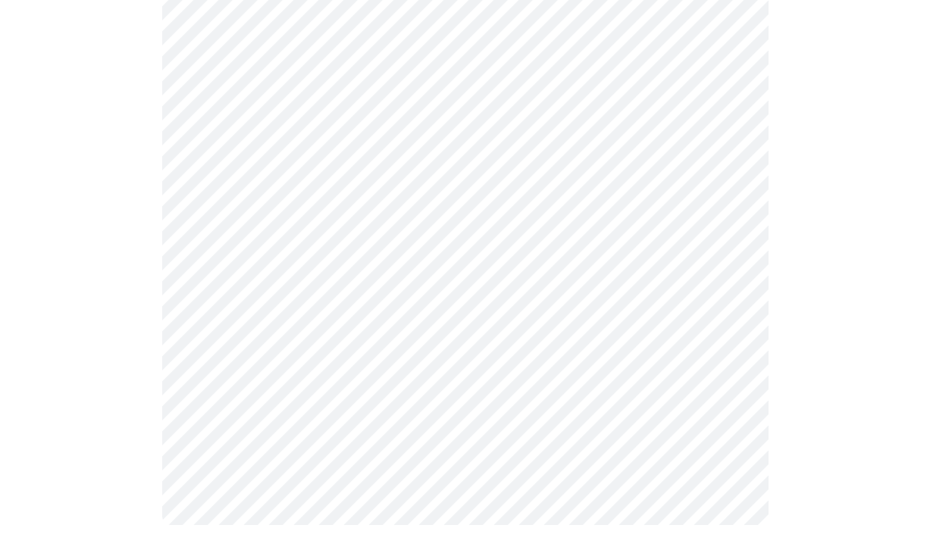
scroll to position [1157, 0]
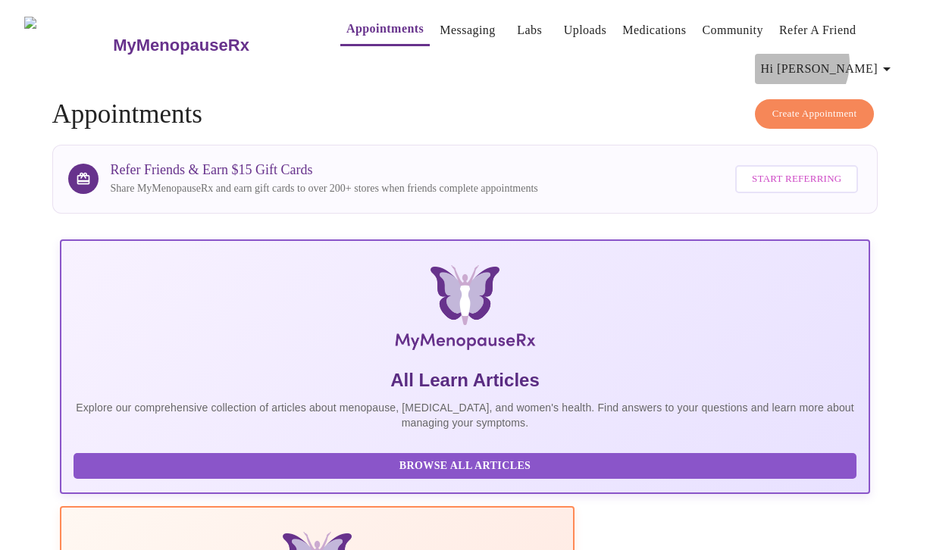
click at [851, 58] on span "Hi [PERSON_NAME]" at bounding box center [828, 68] width 135 height 21
